Goal: Transaction & Acquisition: Purchase product/service

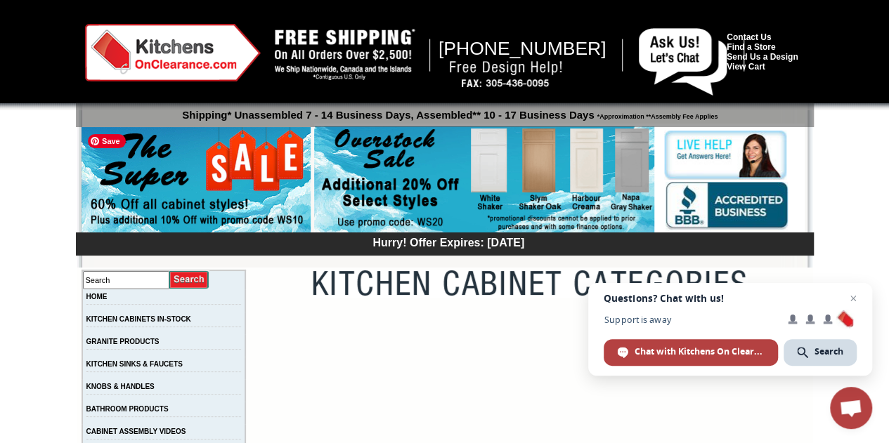
click at [233, 162] on img at bounding box center [196, 181] width 229 height 108
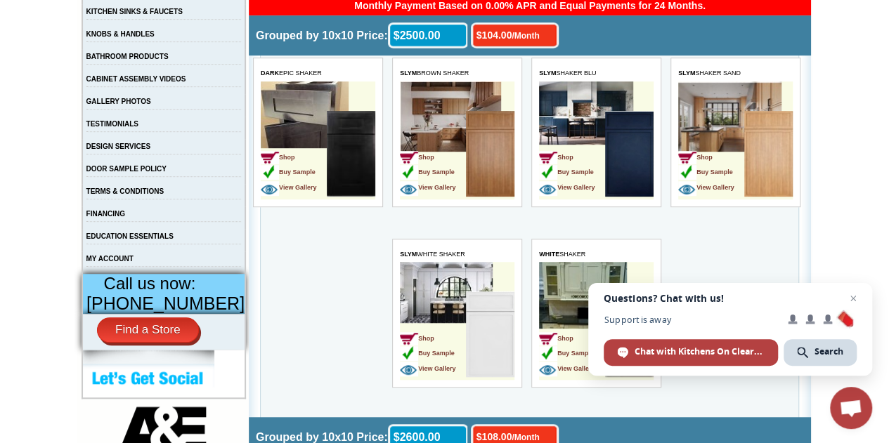
scroll to position [358, 0]
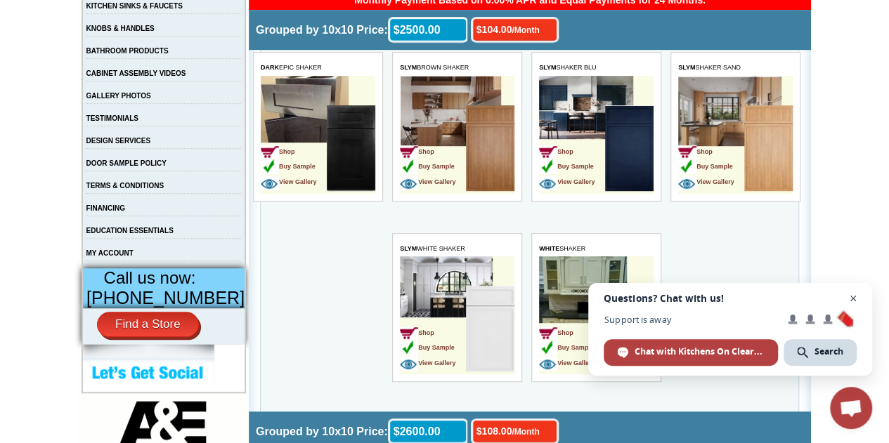
click at [855, 296] on span "Close chat" at bounding box center [854, 299] width 18 height 18
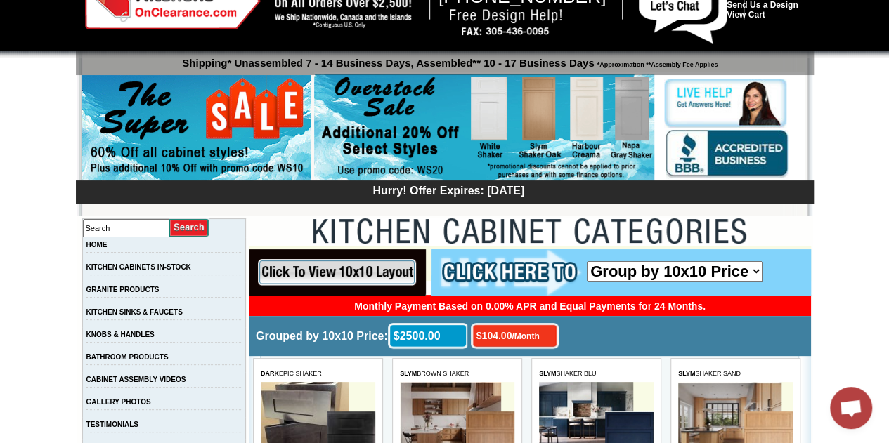
scroll to position [46, 0]
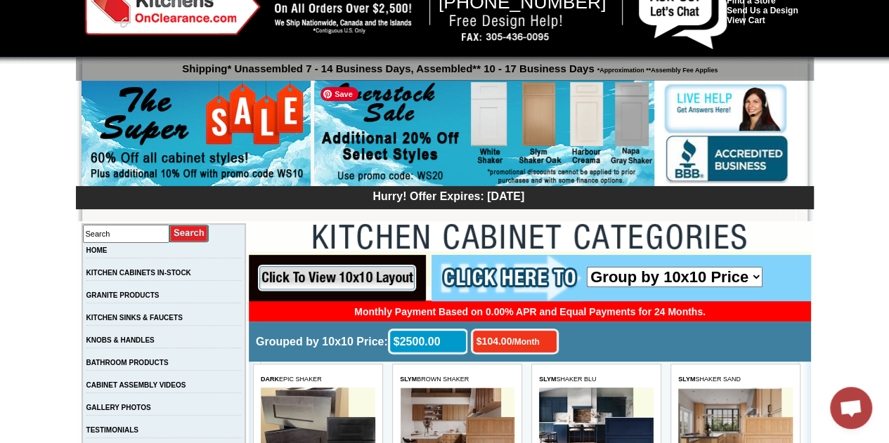
click at [537, 112] on img at bounding box center [484, 134] width 340 height 108
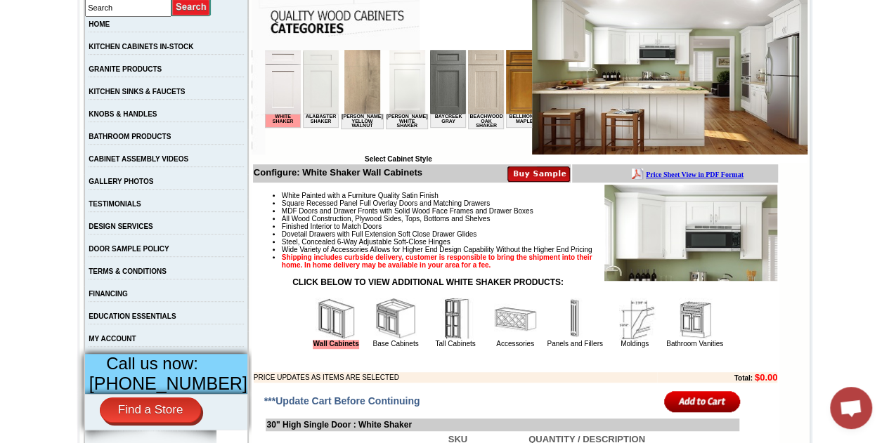
scroll to position [280, 0]
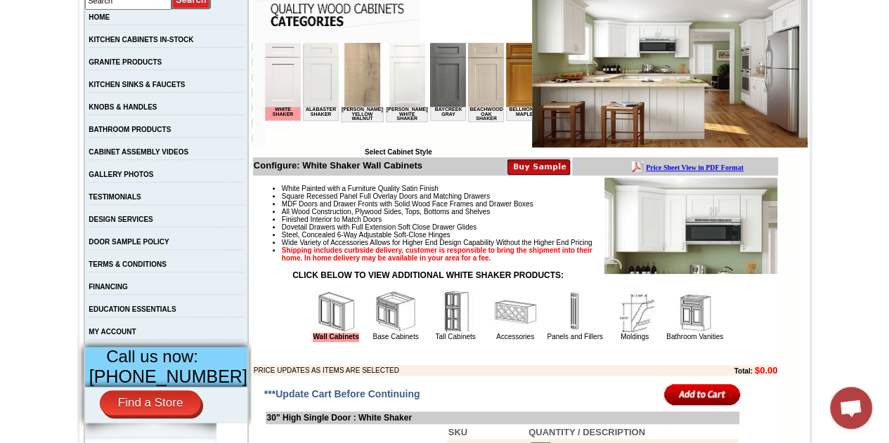
click at [318, 115] on td "Alabaster Shaker" at bounding box center [320, 114] width 36 height 14
click at [317, 103] on img at bounding box center [320, 75] width 36 height 64
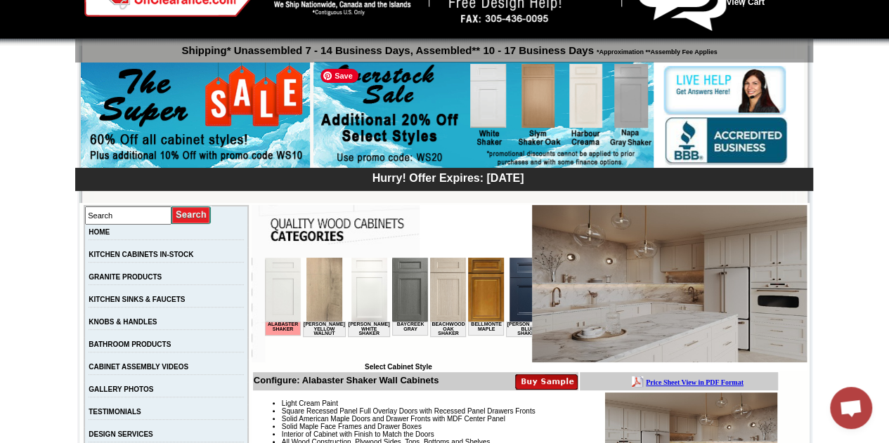
click at [401, 82] on img at bounding box center [483, 116] width 340 height 108
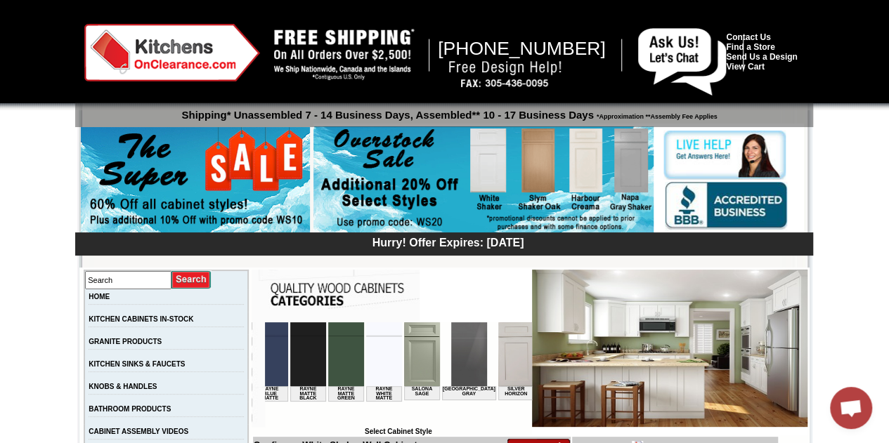
scroll to position [0, 1976]
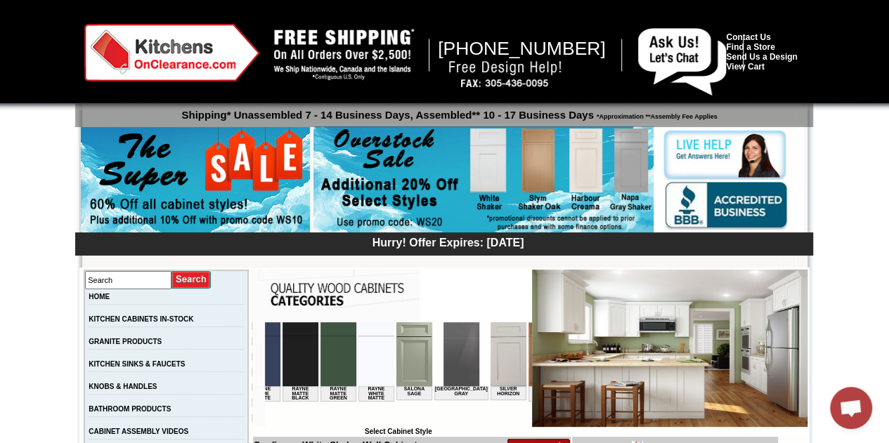
click at [604, 355] on img at bounding box center [622, 355] width 36 height 64
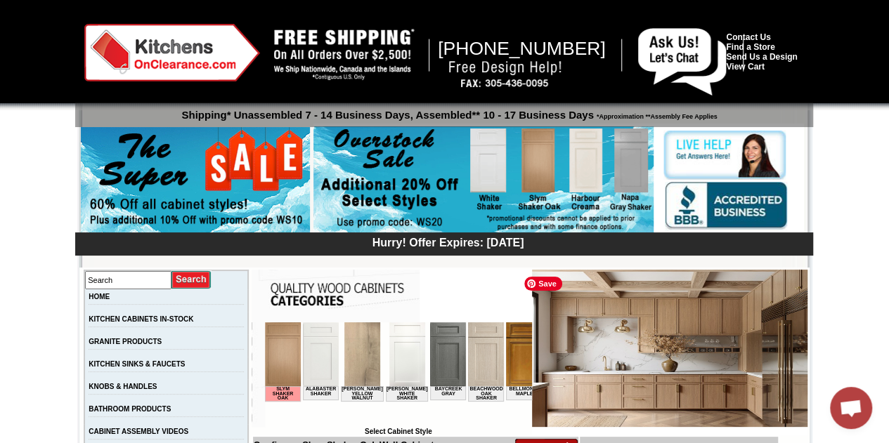
click at [592, 403] on img at bounding box center [669, 348] width 275 height 157
click at [733, 362] on img at bounding box center [669, 348] width 275 height 157
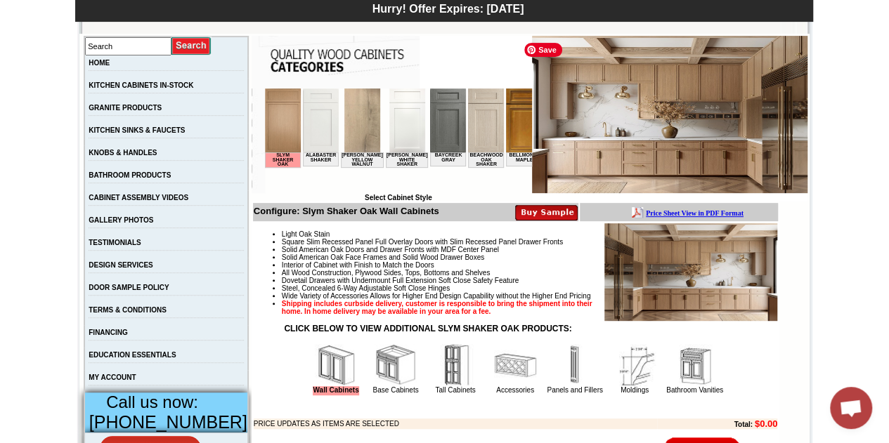
click at [588, 174] on img at bounding box center [669, 114] width 275 height 157
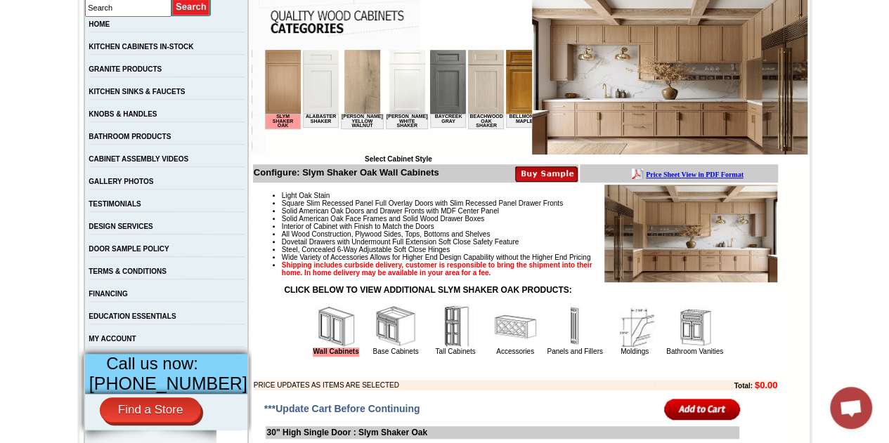
scroll to position [280, 0]
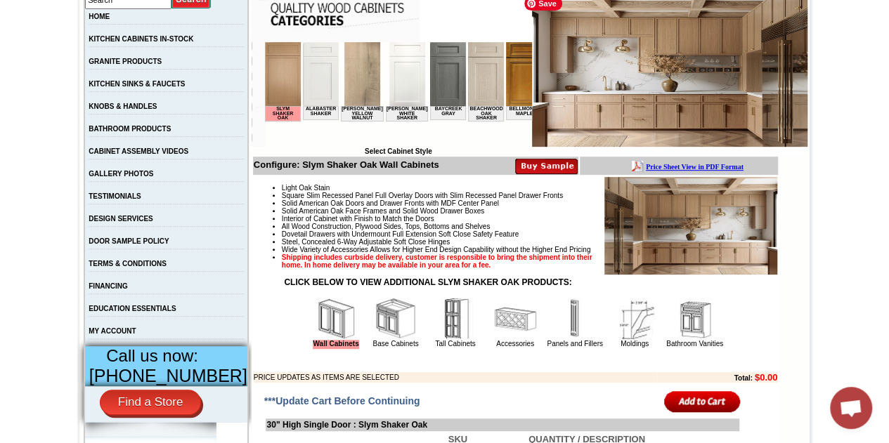
click at [699, 66] on img at bounding box center [669, 67] width 275 height 157
click at [720, 213] on img at bounding box center [690, 226] width 173 height 98
click at [720, 216] on img at bounding box center [690, 226] width 173 height 98
drag, startPoint x: 720, startPoint y: 216, endPoint x: 743, endPoint y: 254, distance: 43.9
click at [743, 254] on img at bounding box center [690, 226] width 173 height 98
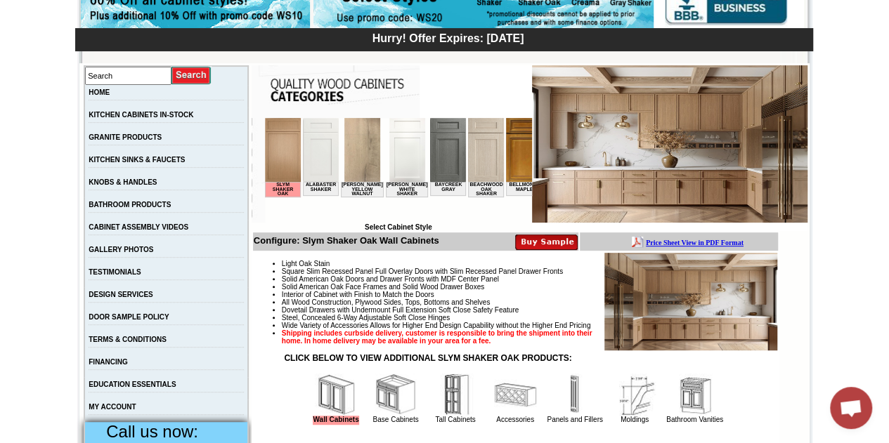
scroll to position [212, 0]
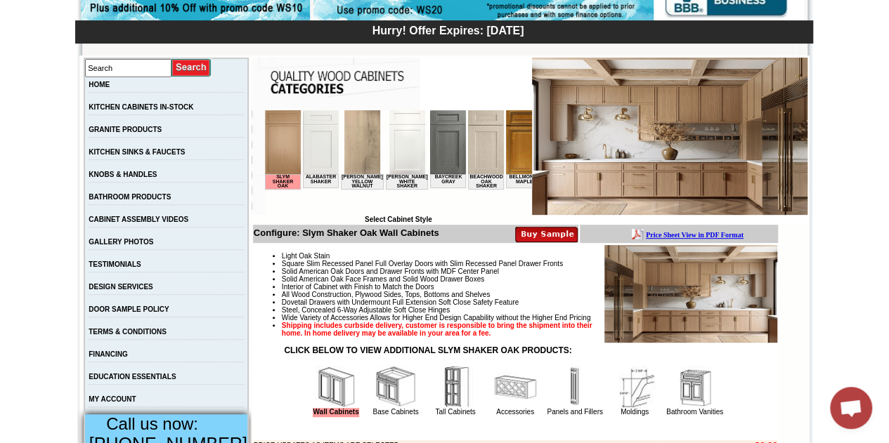
click at [292, 128] on img at bounding box center [282, 142] width 36 height 64
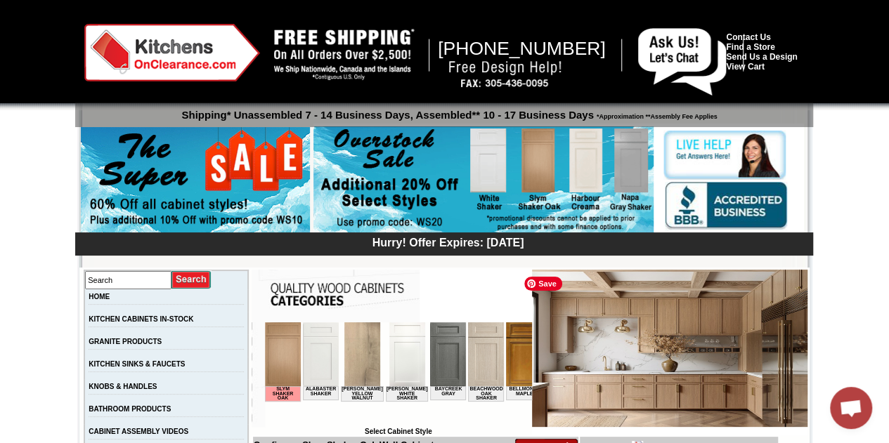
click at [621, 361] on img at bounding box center [669, 348] width 275 height 157
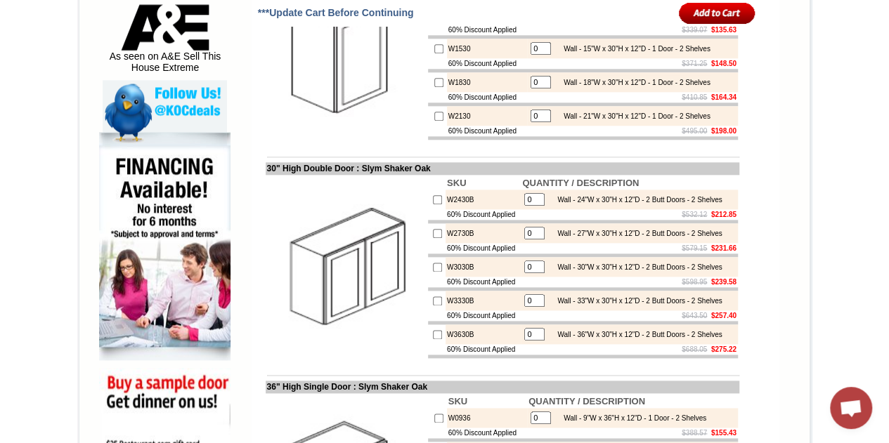
scroll to position [763, 0]
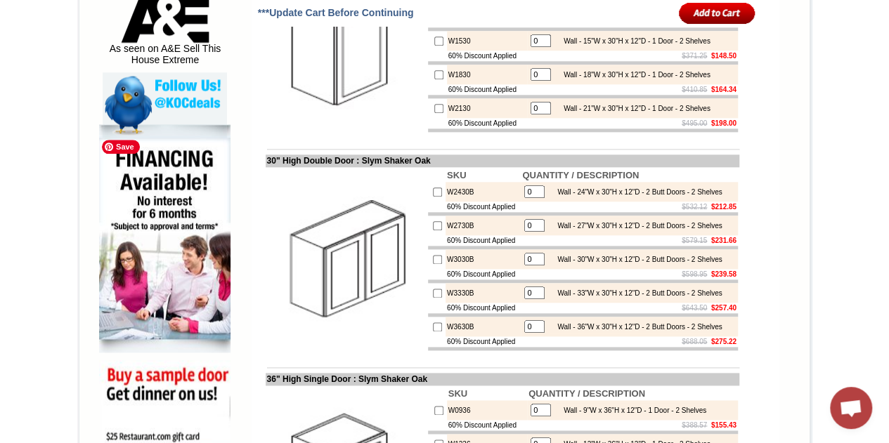
click at [150, 179] on img at bounding box center [164, 238] width 131 height 228
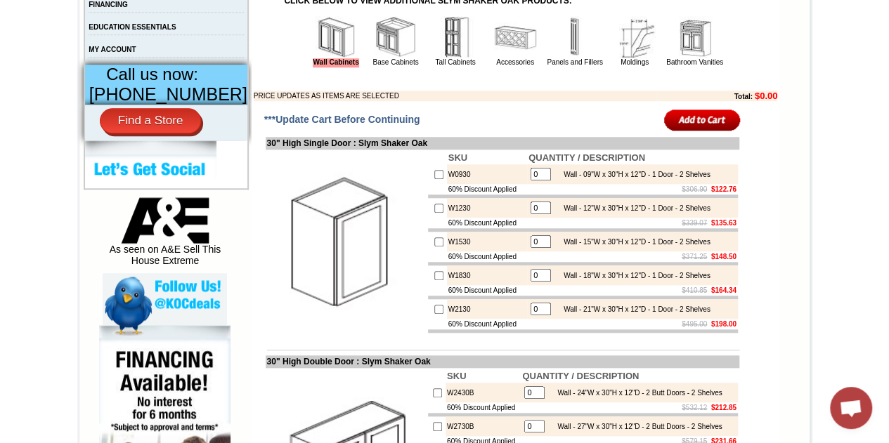
scroll to position [377, 0]
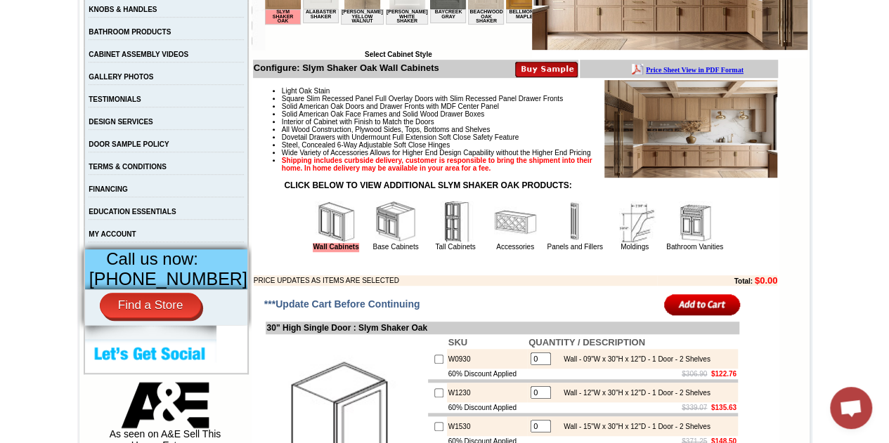
click at [375, 240] on img at bounding box center [396, 222] width 42 height 42
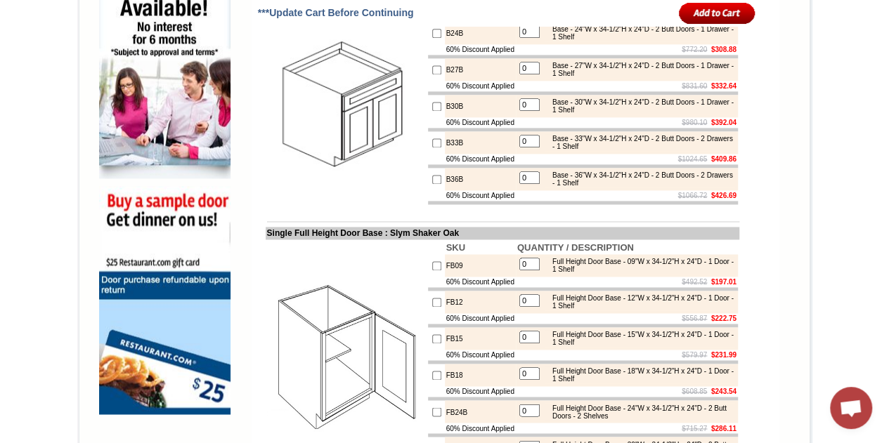
scroll to position [949, 0]
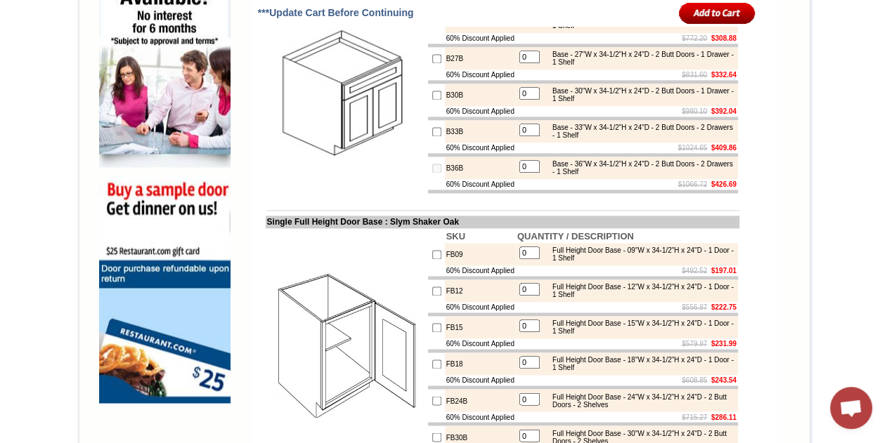
click at [527, 173] on input "0" at bounding box center [529, 166] width 20 height 13
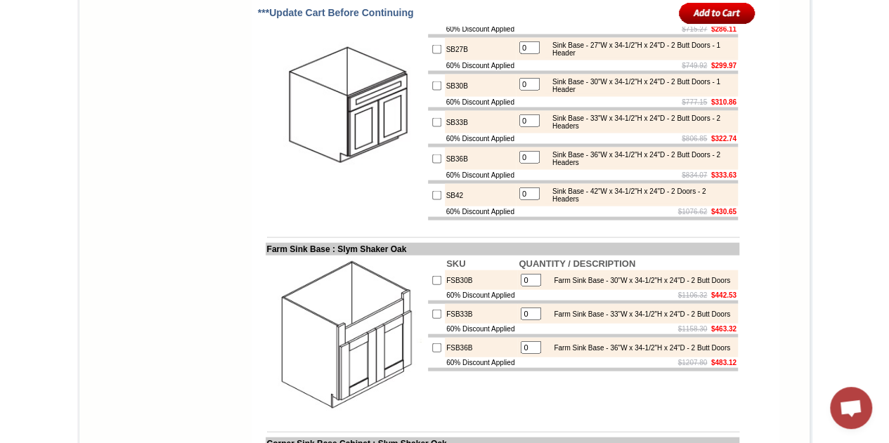
scroll to position [1455, 0]
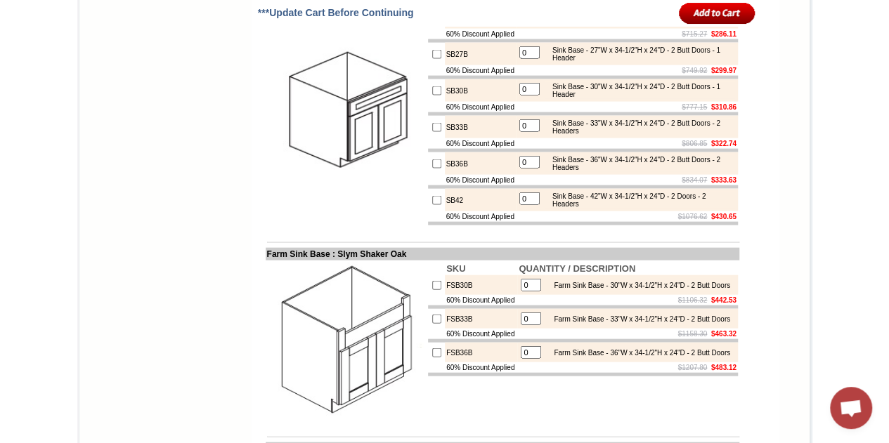
checkbox input "true"
click at [537, 169] on input "0" at bounding box center [529, 162] width 20 height 13
type input "1"
click at [432, 169] on input "checkbox" at bounding box center [436, 164] width 9 height 9
checkbox input "false"
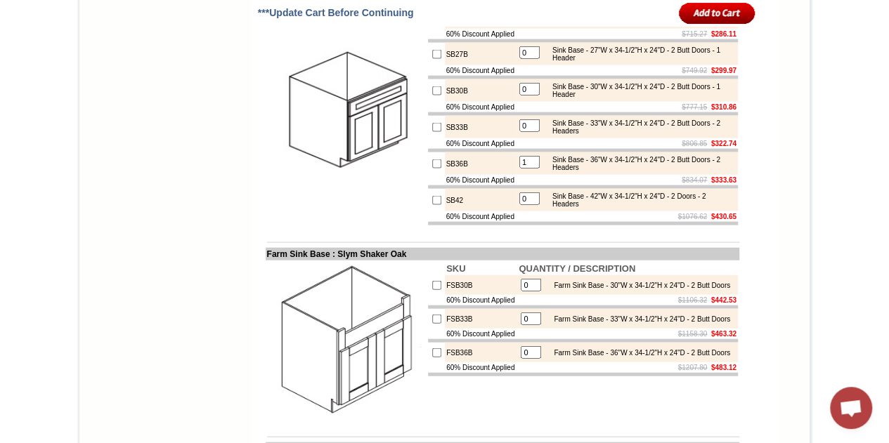
type input "0"
click at [531, 169] on input "0" at bounding box center [529, 162] width 20 height 13
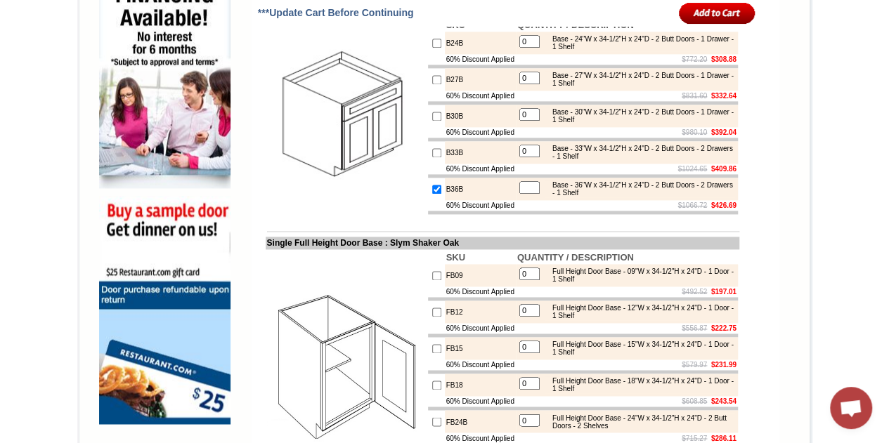
scroll to position [933, 0]
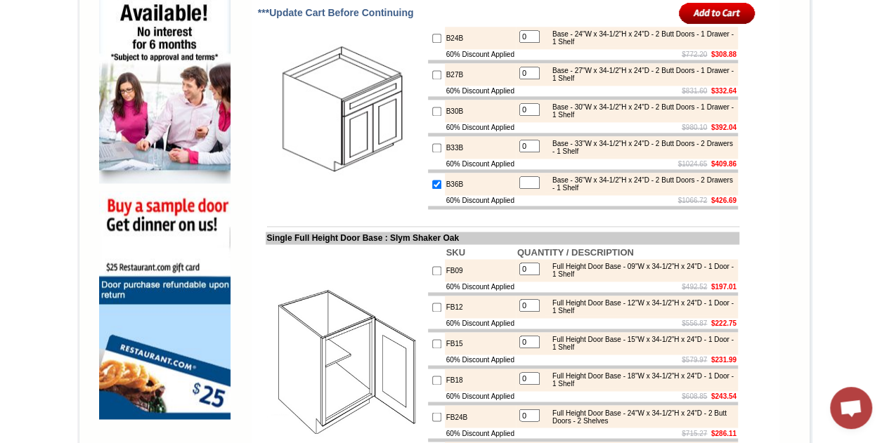
type input "1"
checkbox input "true"
click at [533, 189] on input "text" at bounding box center [529, 182] width 20 height 13
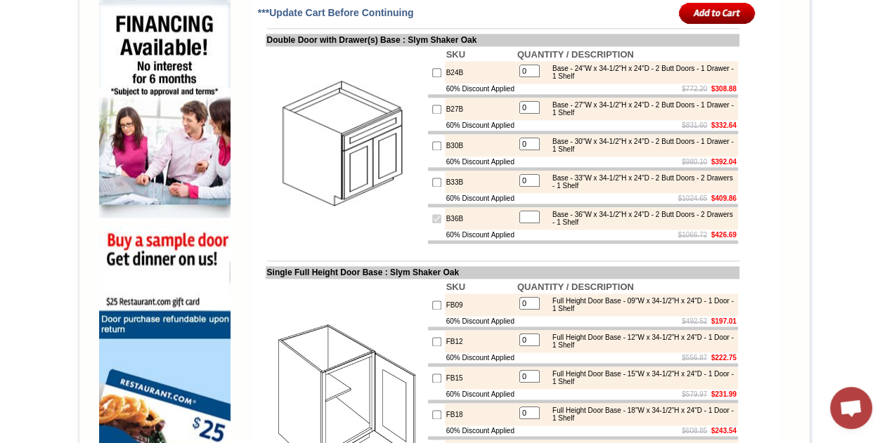
scroll to position [882, 0]
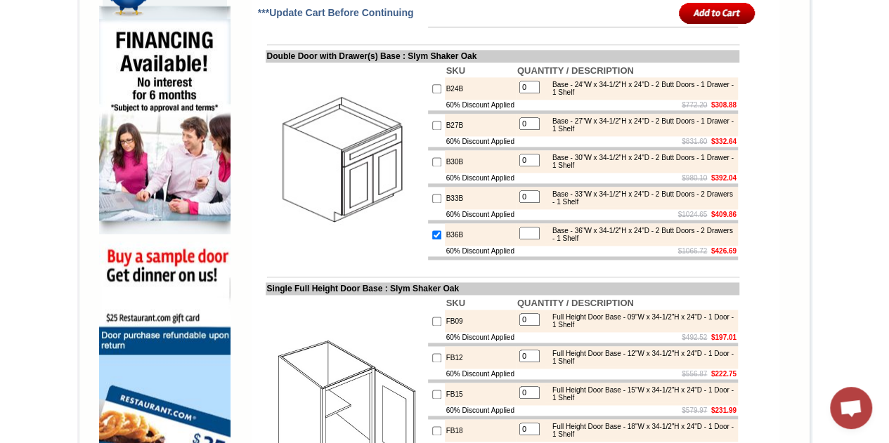
click at [710, 295] on td "Single Full Height Door Base : Slym Shaker Oak" at bounding box center [503, 289] width 474 height 13
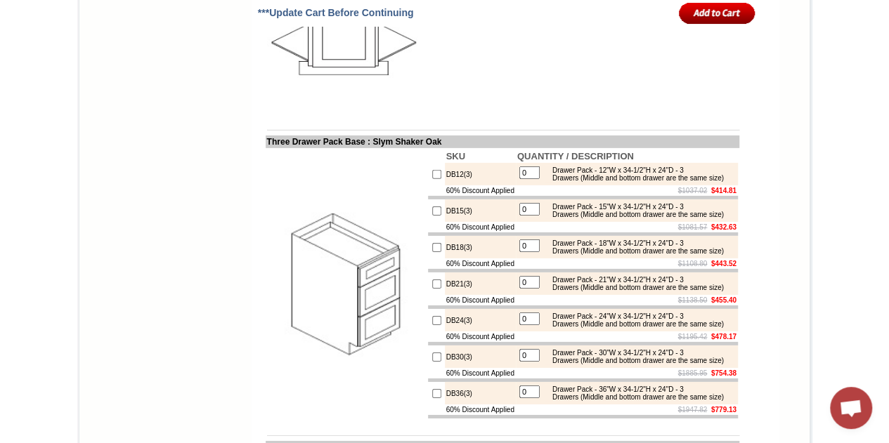
scroll to position [2209, 0]
